Goal: Browse casually

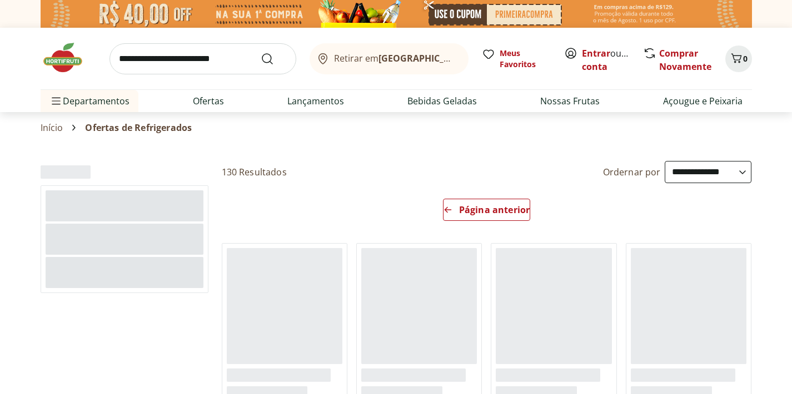
select select "*********"
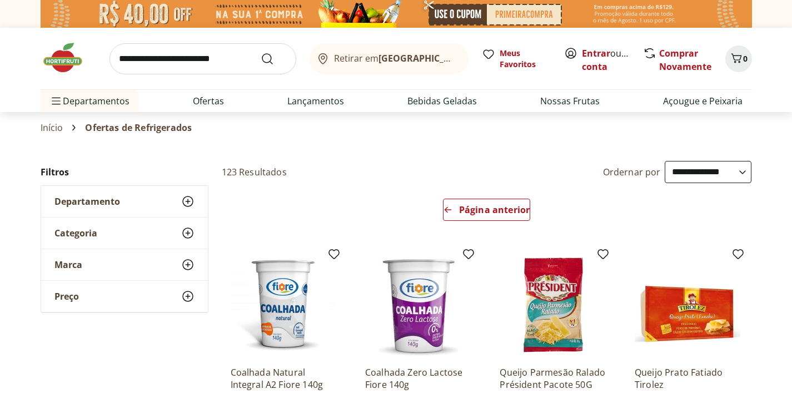
click at [61, 56] on img at bounding box center [69, 57] width 56 height 33
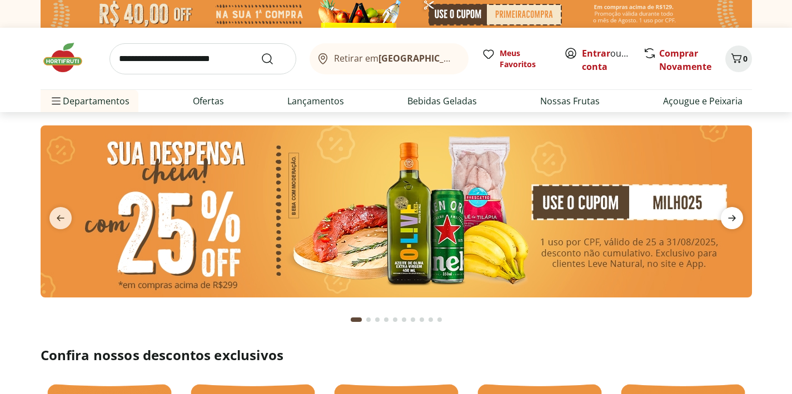
click at [733, 212] on icon "next" at bounding box center [731, 218] width 13 height 13
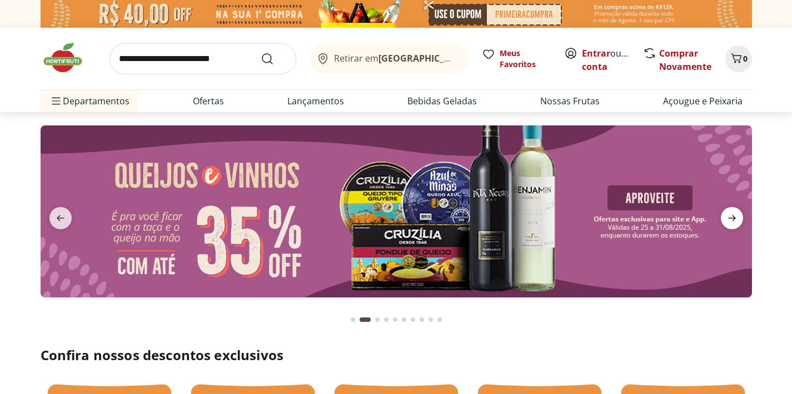
click at [733, 212] on icon "next" at bounding box center [731, 218] width 13 height 13
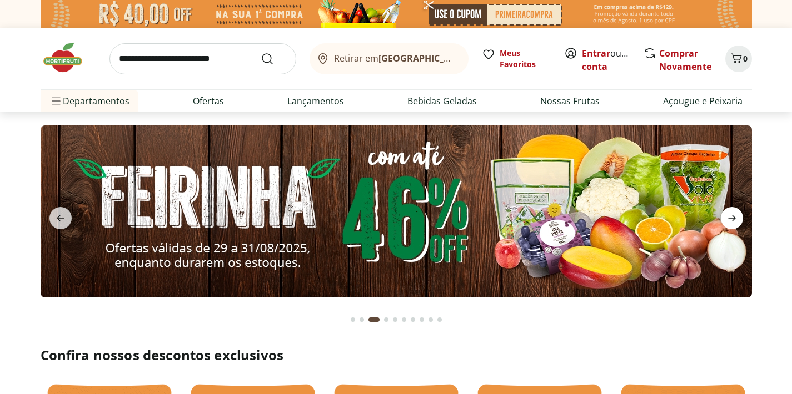
click at [733, 212] on icon "next" at bounding box center [731, 218] width 13 height 13
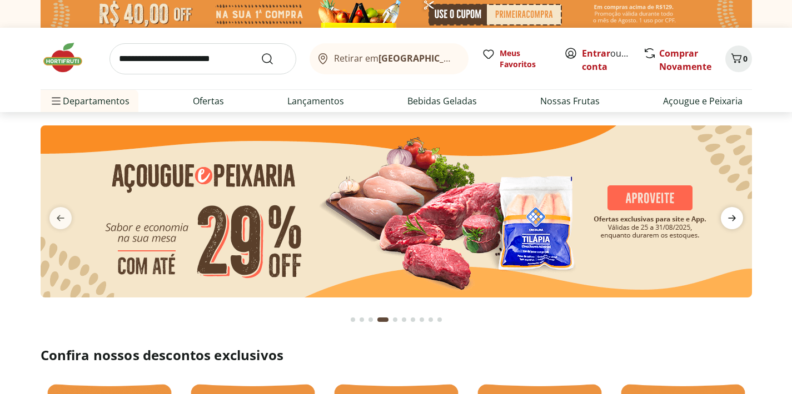
click at [733, 212] on icon "next" at bounding box center [731, 218] width 13 height 13
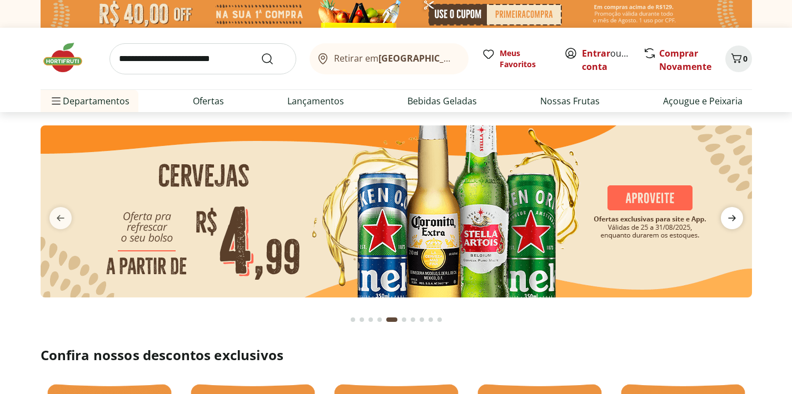
click at [733, 213] on icon "next" at bounding box center [731, 218] width 13 height 13
